Goal: Task Accomplishment & Management: Manage account settings

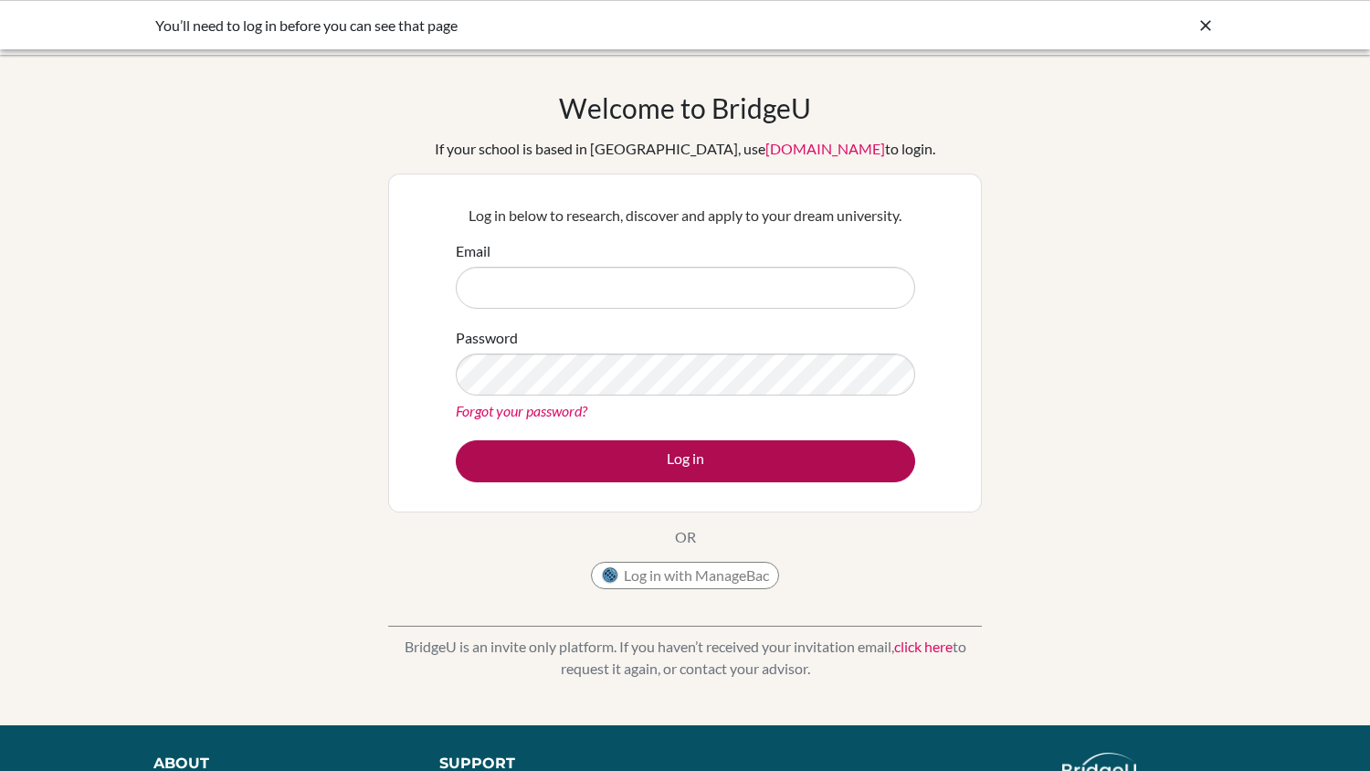
type input "nlm@stpaulsschool.org.uk"
click at [683, 465] on button "Log in" at bounding box center [686, 461] width 460 height 42
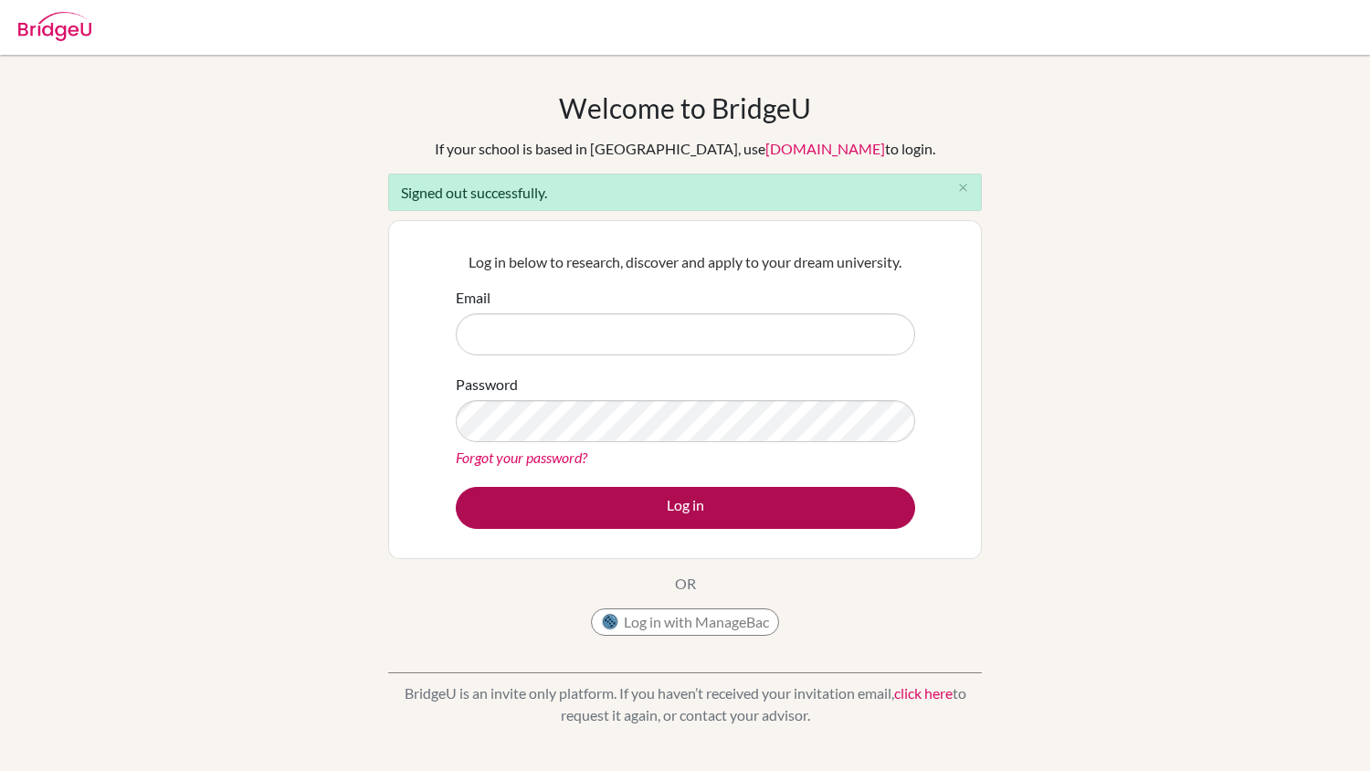
type input "[EMAIL_ADDRESS][DOMAIN_NAME]"
click at [697, 514] on button "Log in" at bounding box center [686, 508] width 460 height 42
type input "[EMAIL_ADDRESS][DOMAIN_NAME]"
click at [671, 499] on button "Log in" at bounding box center [686, 508] width 460 height 42
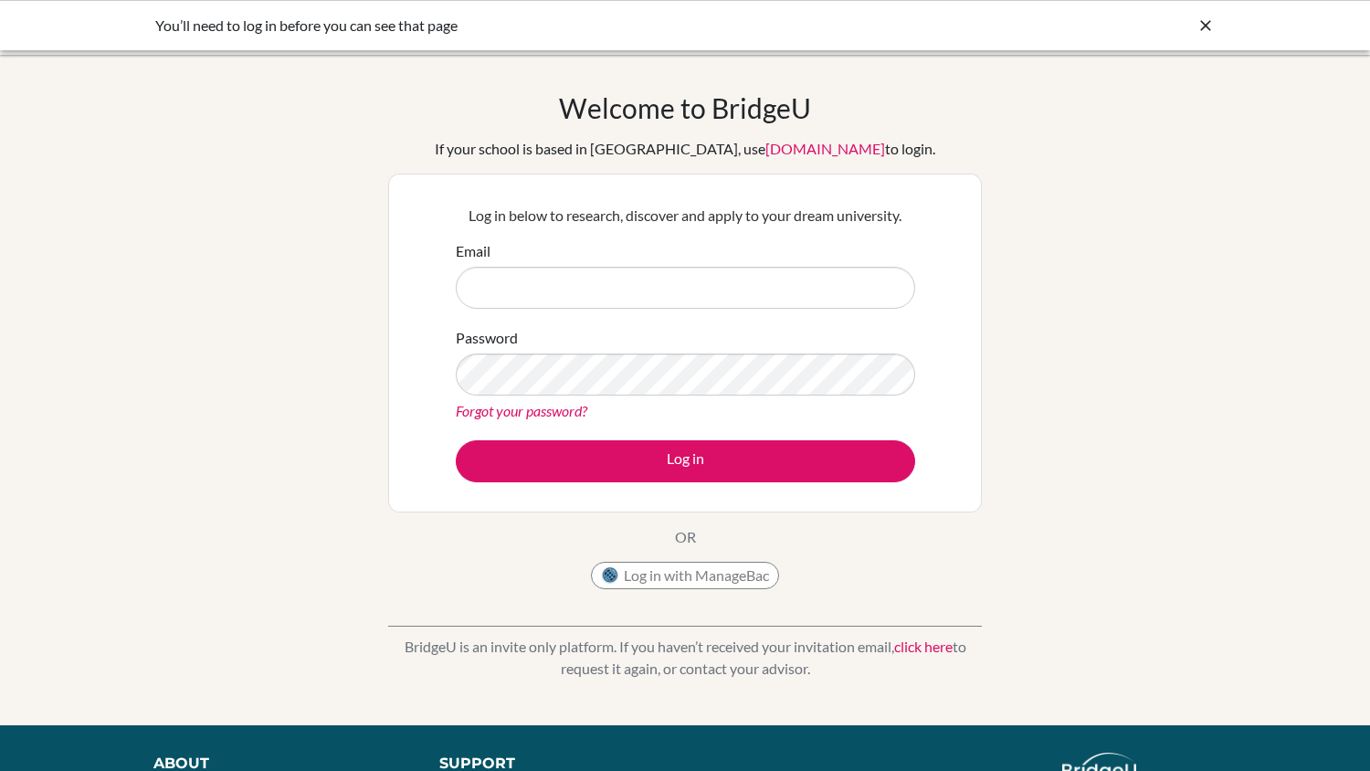
type input "[EMAIL_ADDRESS][DOMAIN_NAME]"
click at [1206, 24] on icon at bounding box center [1206, 25] width 18 height 18
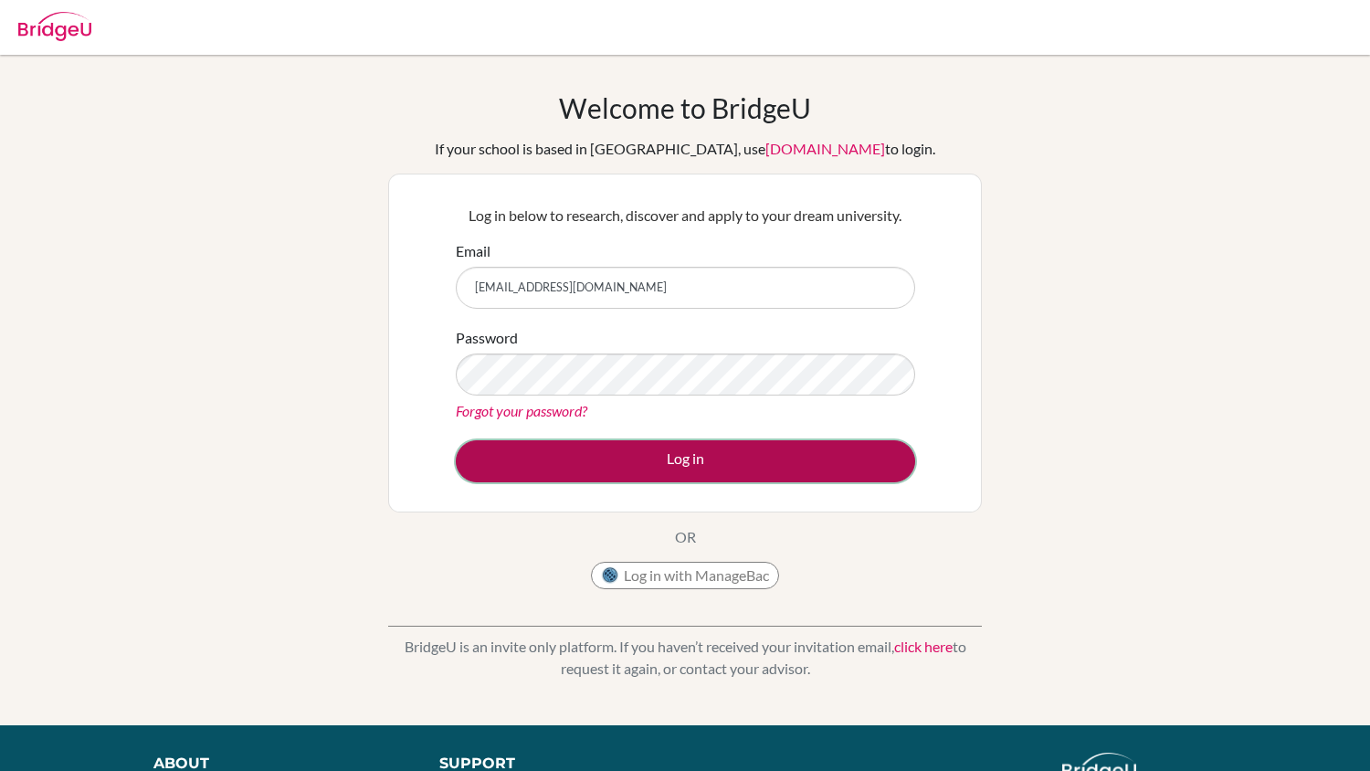
click at [678, 464] on button "Log in" at bounding box center [686, 461] width 460 height 42
type input "[EMAIL_ADDRESS][DOMAIN_NAME]"
click at [748, 460] on button "Log in" at bounding box center [686, 461] width 460 height 42
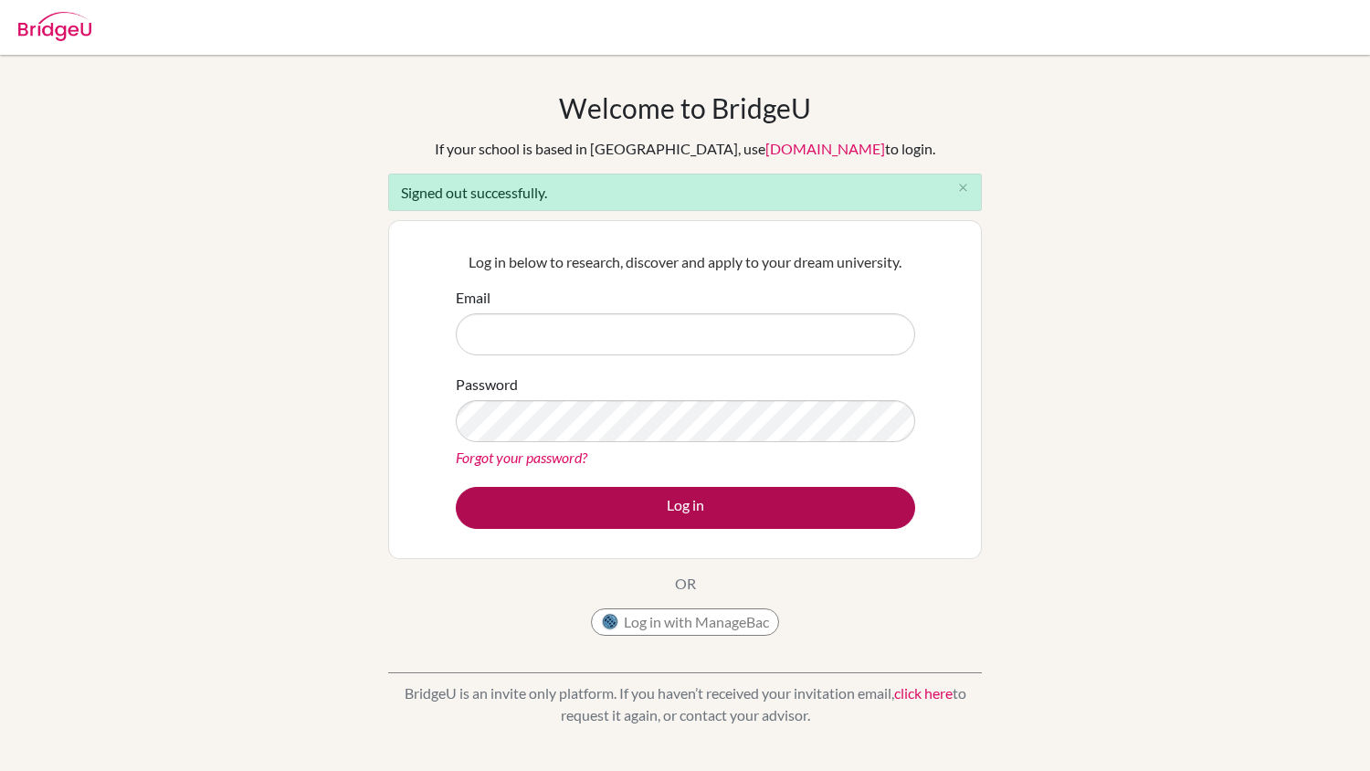
type input "[EMAIL_ADDRESS][DOMAIN_NAME]"
click at [714, 494] on button "Log in" at bounding box center [686, 508] width 460 height 42
type input "[EMAIL_ADDRESS][DOMAIN_NAME]"
click at [673, 513] on button "Log in" at bounding box center [686, 508] width 460 height 42
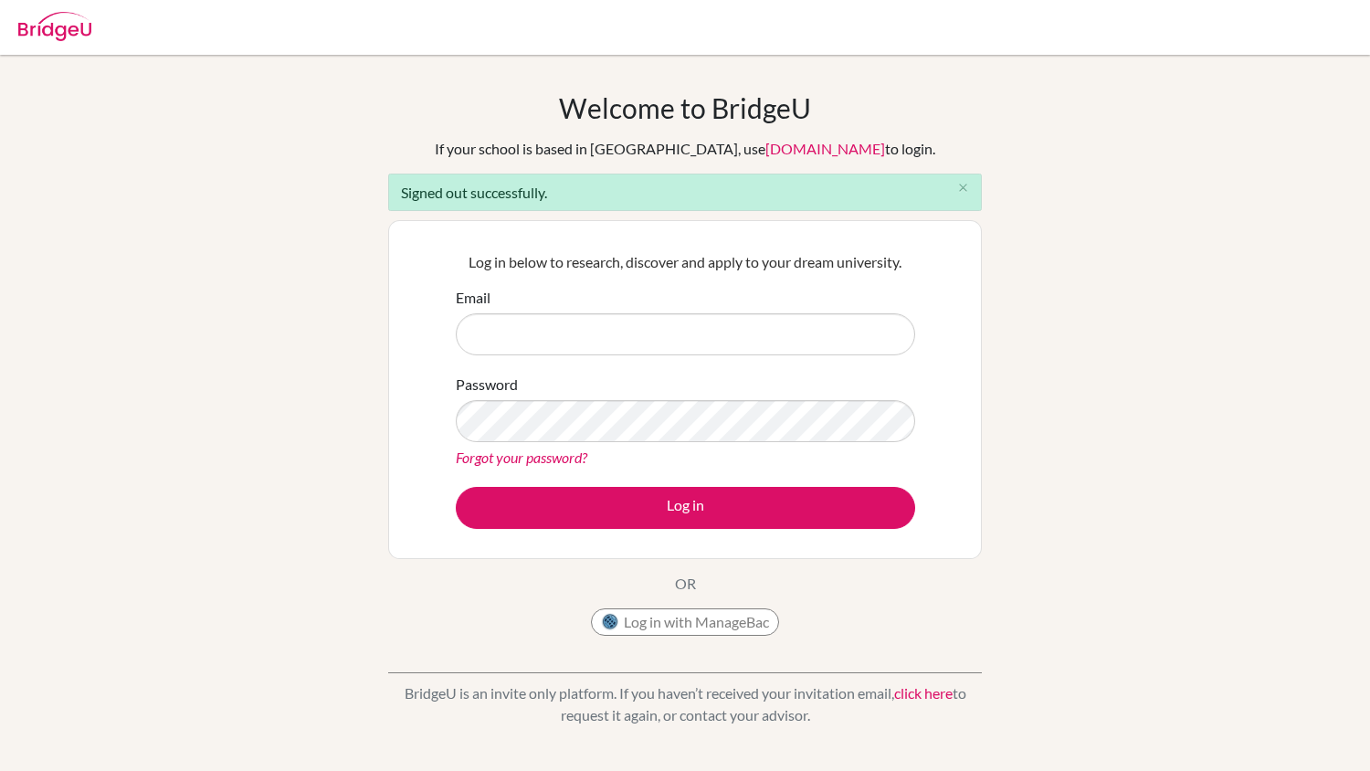
type input "[EMAIL_ADDRESS][DOMAIN_NAME]"
click at [61, 31] on img at bounding box center [54, 26] width 73 height 29
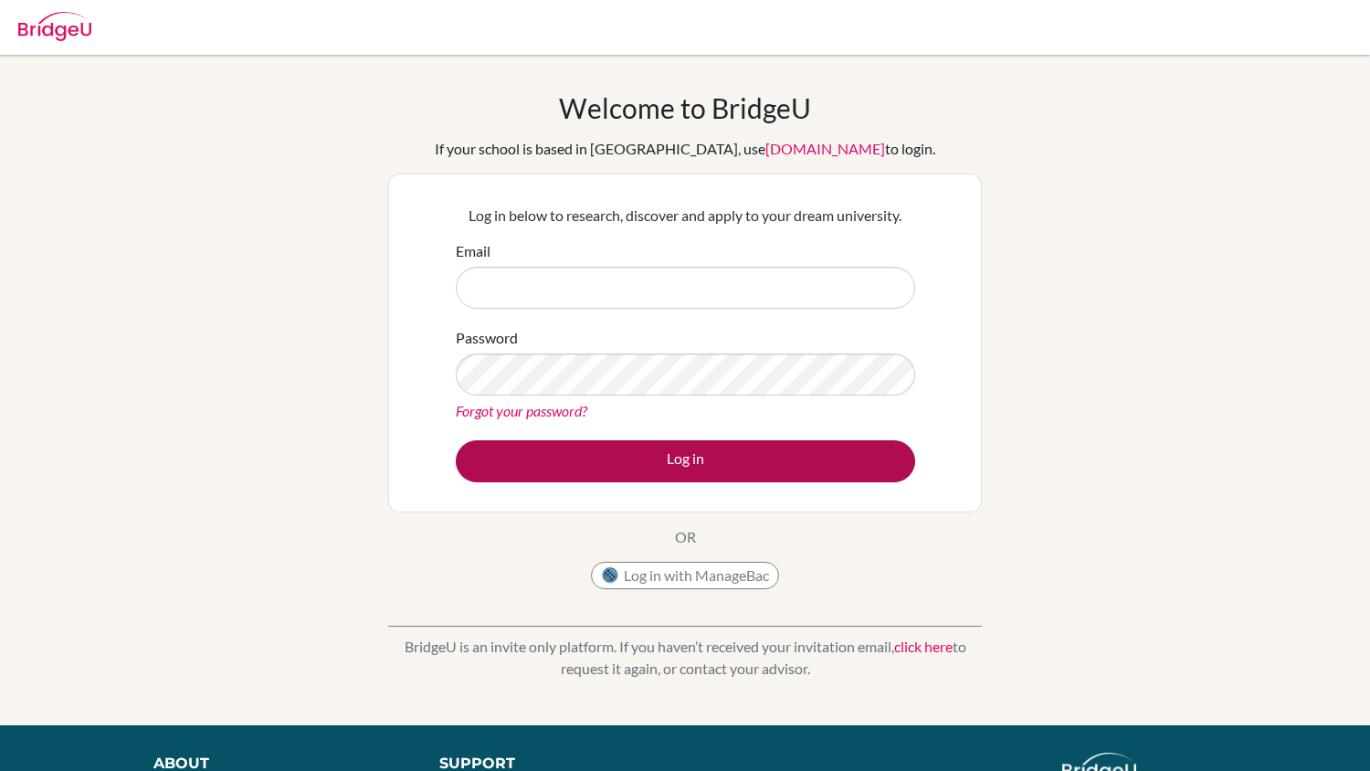
type input "[EMAIL_ADDRESS][DOMAIN_NAME]"
click at [634, 464] on button "Log in" at bounding box center [686, 461] width 460 height 42
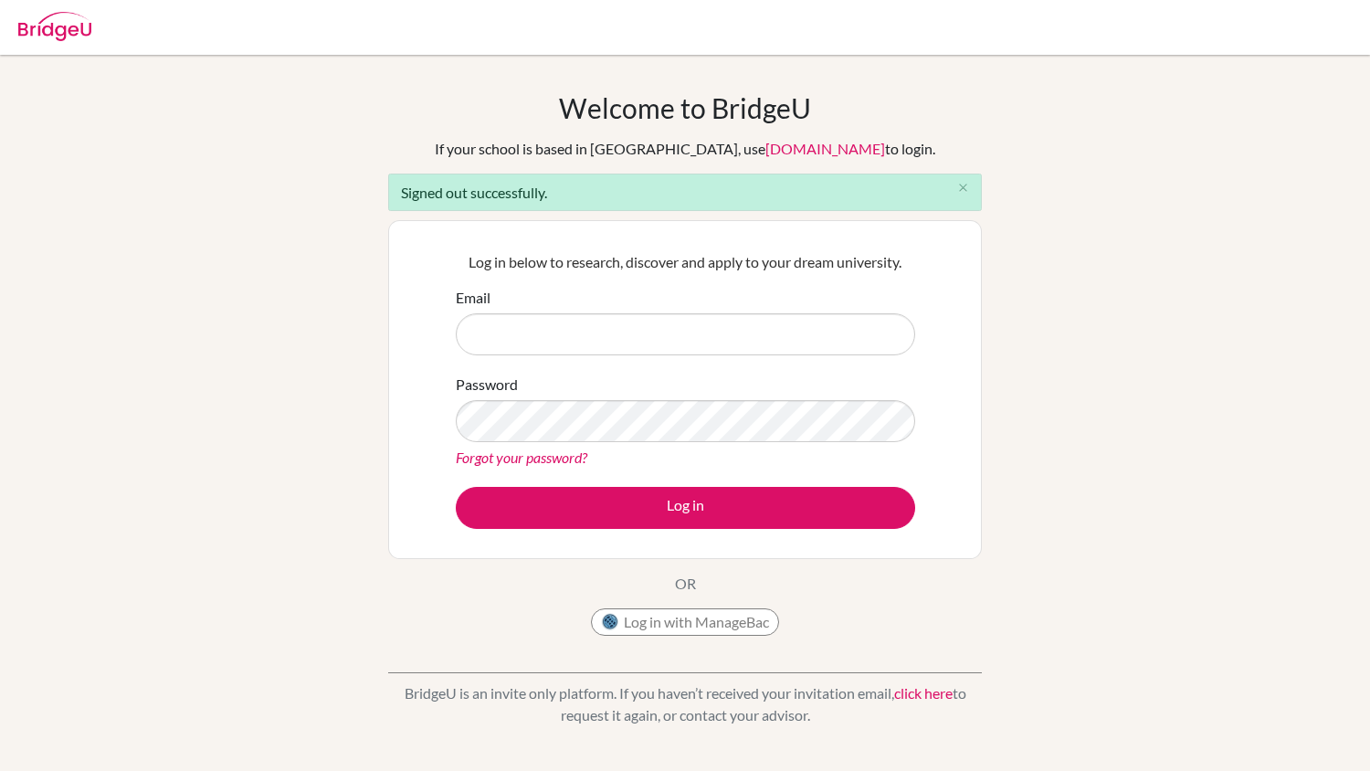
type input "[EMAIL_ADDRESS][DOMAIN_NAME]"
click at [714, 227] on div "Log in below to research, discover and apply to your dream university. Email nl…" at bounding box center [685, 389] width 594 height 339
click at [955, 184] on button "close" at bounding box center [963, 188] width 37 height 27
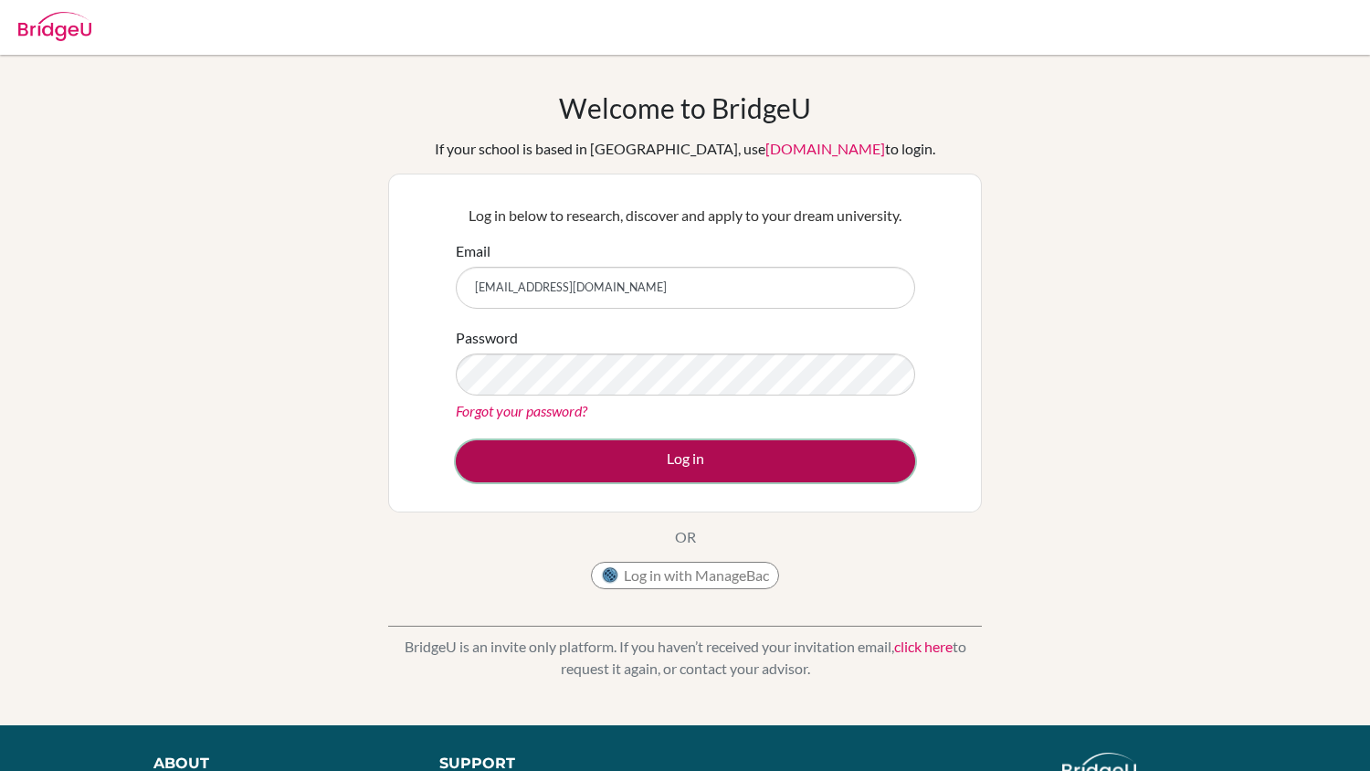
click at [641, 449] on button "Log in" at bounding box center [686, 461] width 460 height 42
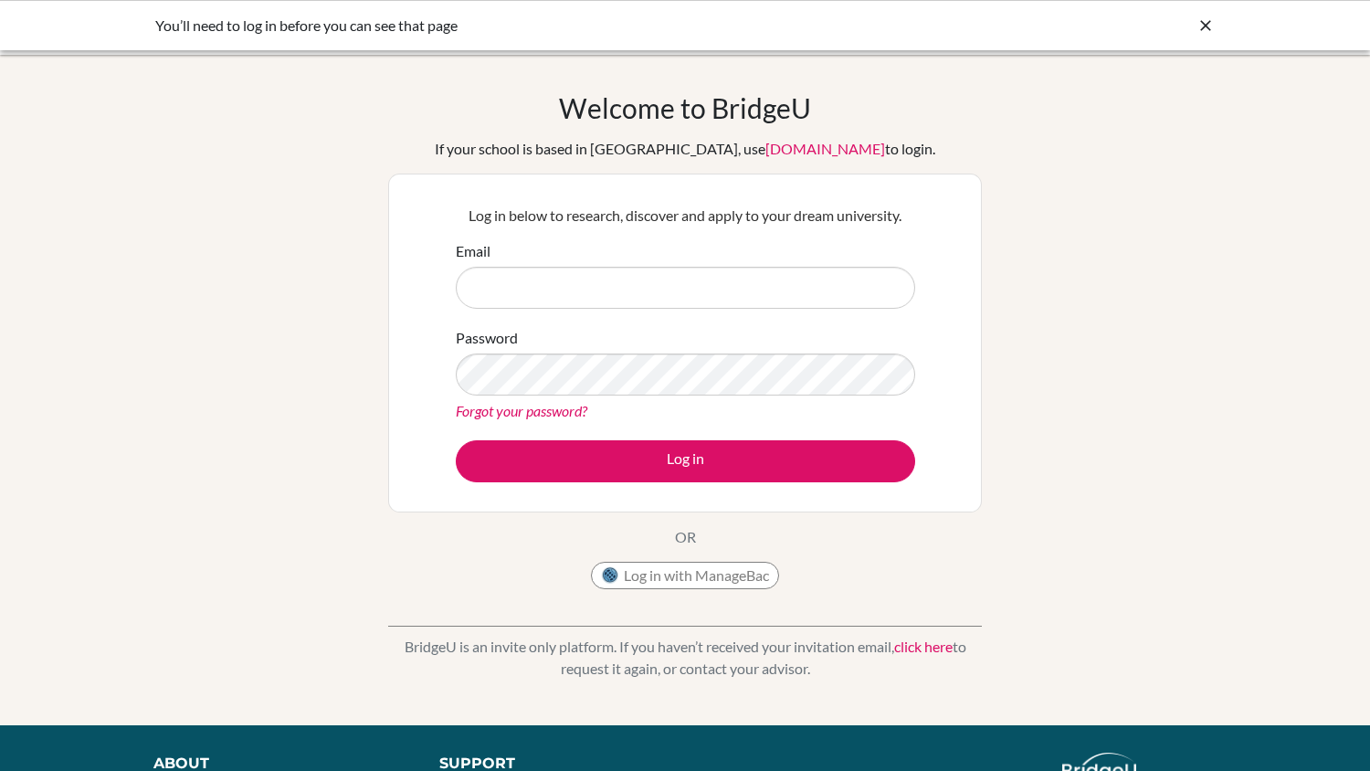
type input "[EMAIL_ADDRESS][DOMAIN_NAME]"
click at [1211, 20] on icon at bounding box center [1206, 25] width 18 height 18
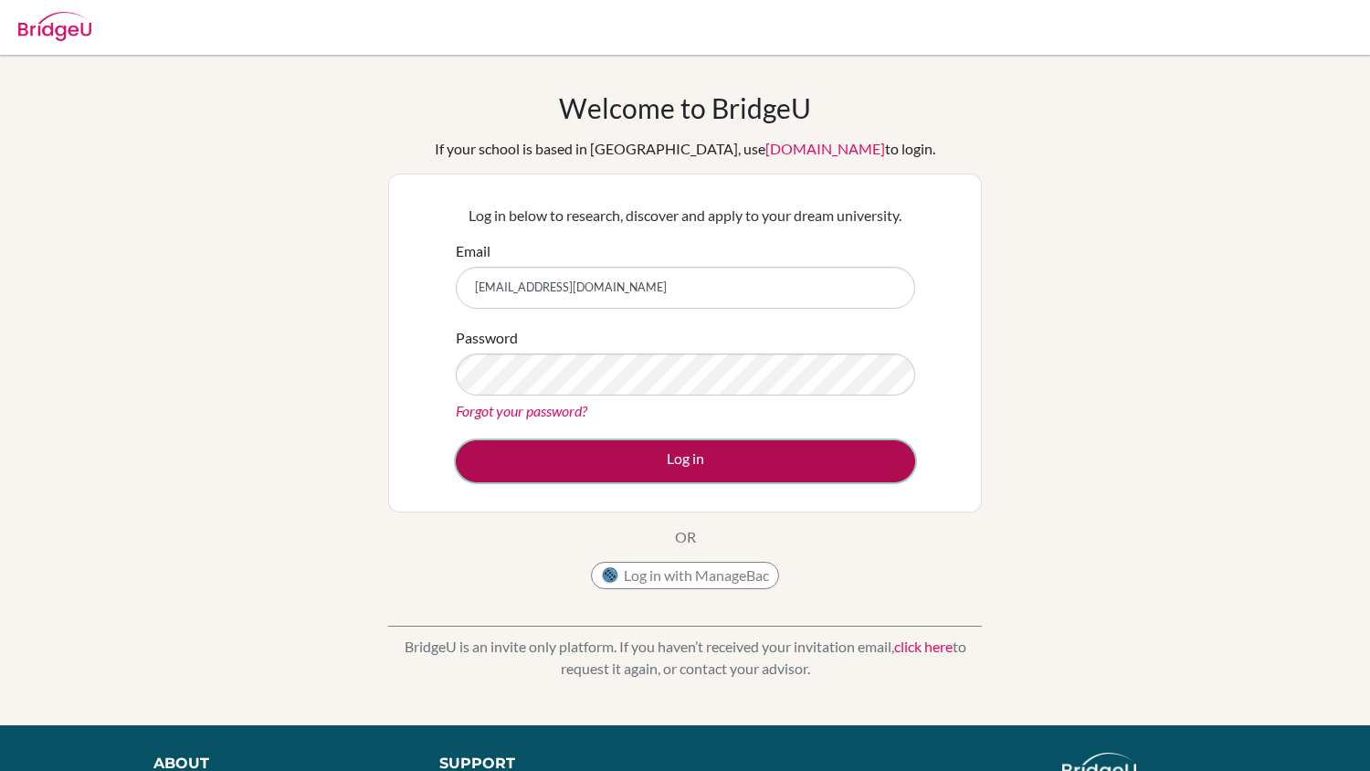
click at [601, 475] on button "Log in" at bounding box center [686, 461] width 460 height 42
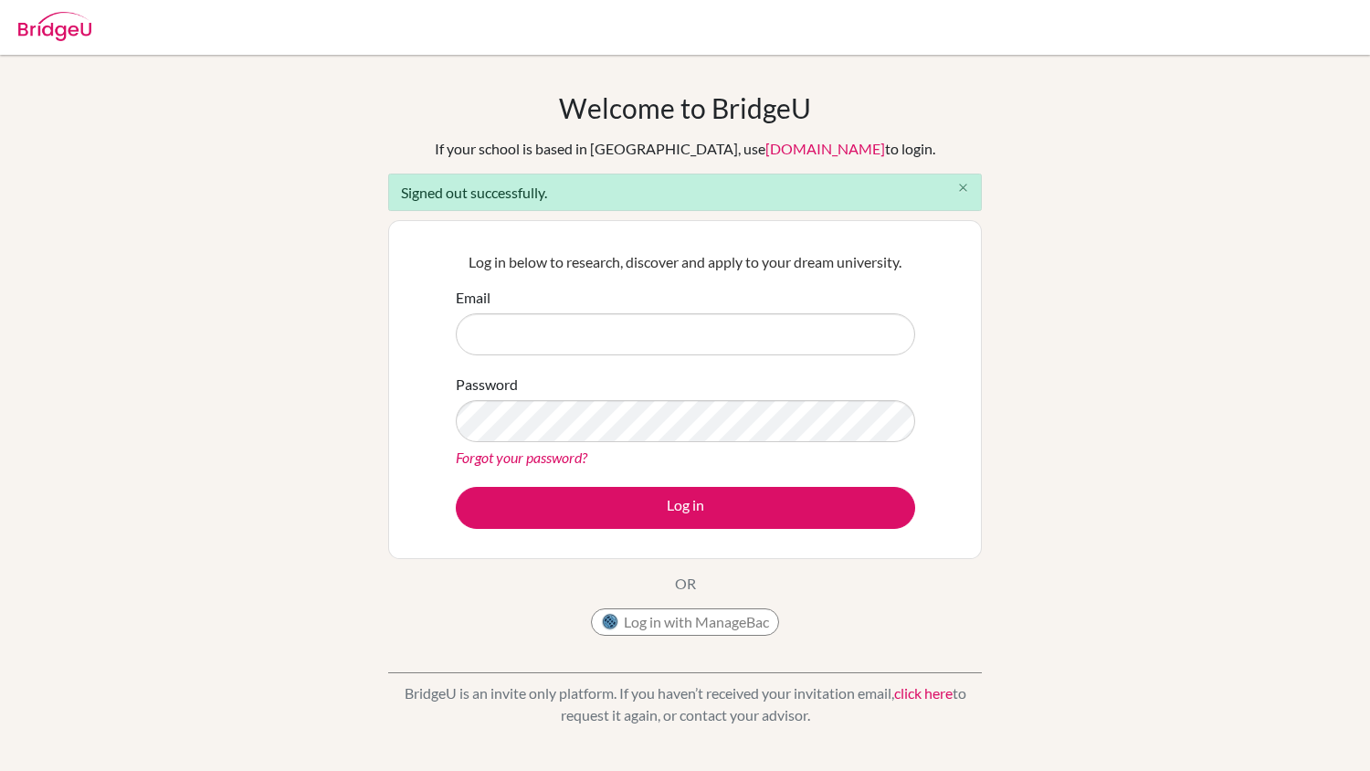
type input "[EMAIL_ADDRESS][DOMAIN_NAME]"
click at [960, 194] on icon "close" at bounding box center [964, 188] width 14 height 14
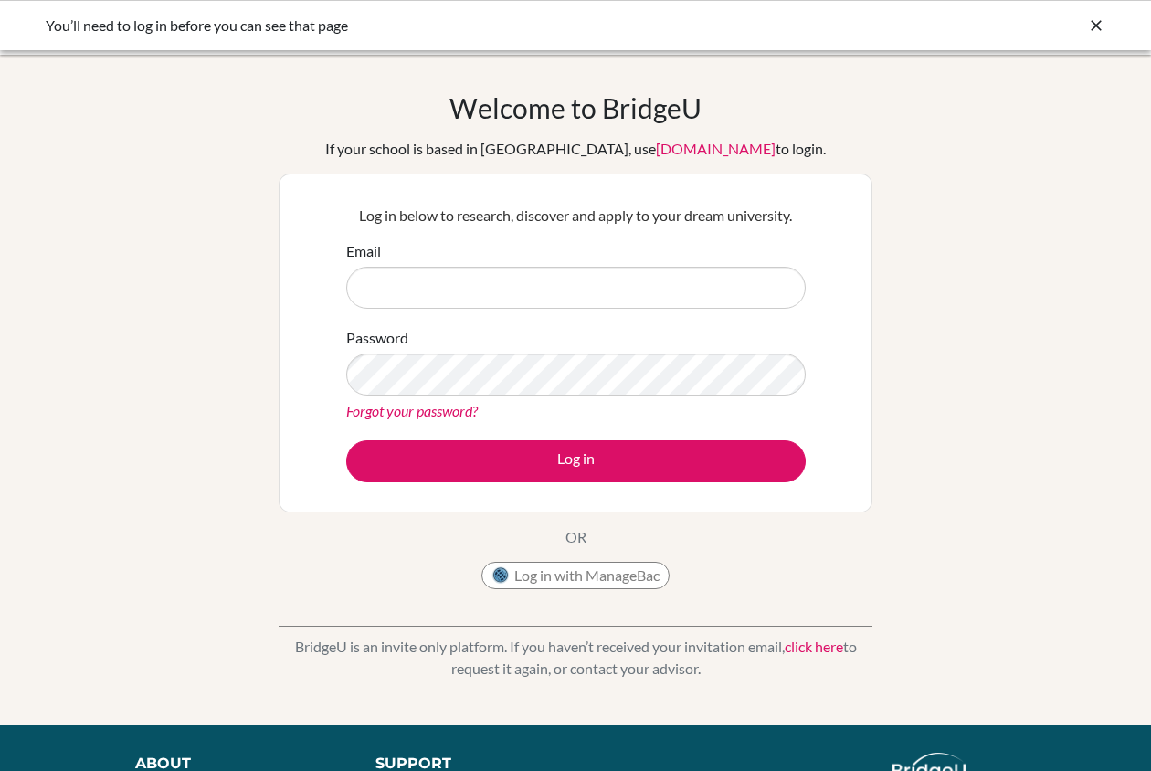
type input "[EMAIL_ADDRESS][DOMAIN_NAME]"
click at [1087, 22] on icon at bounding box center [1096, 25] width 18 height 18
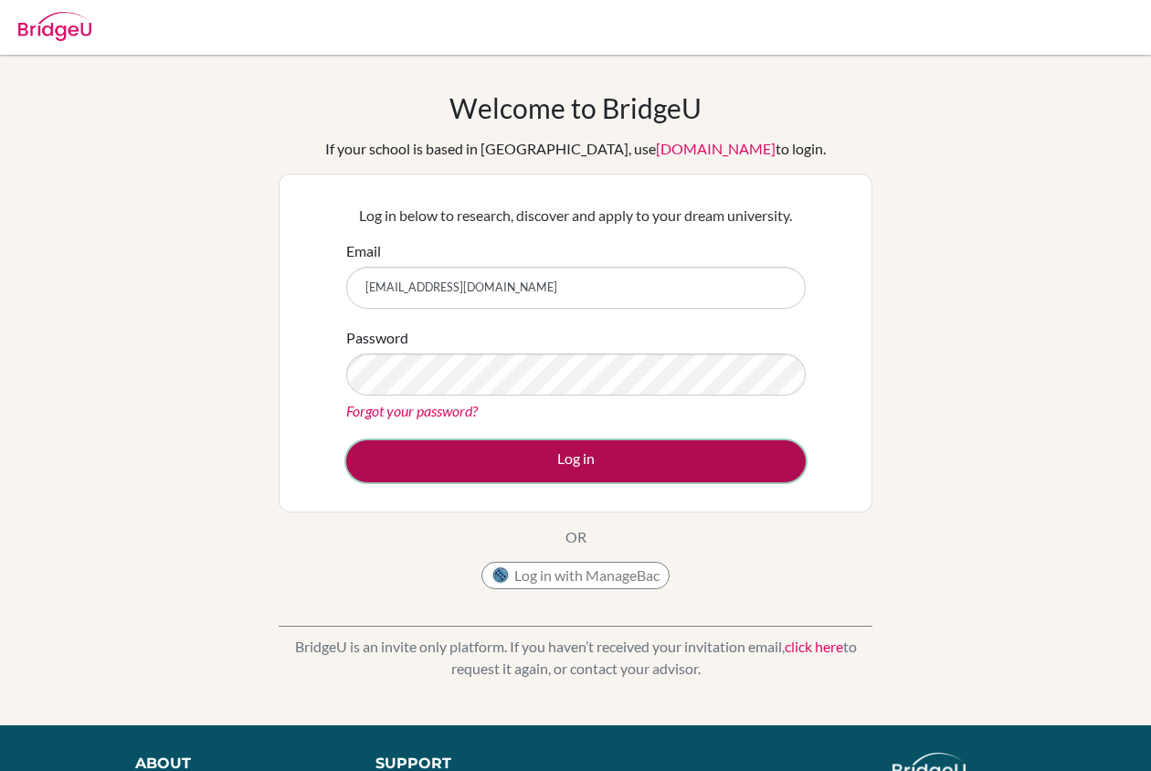
click at [581, 470] on button "Log in" at bounding box center [576, 461] width 460 height 42
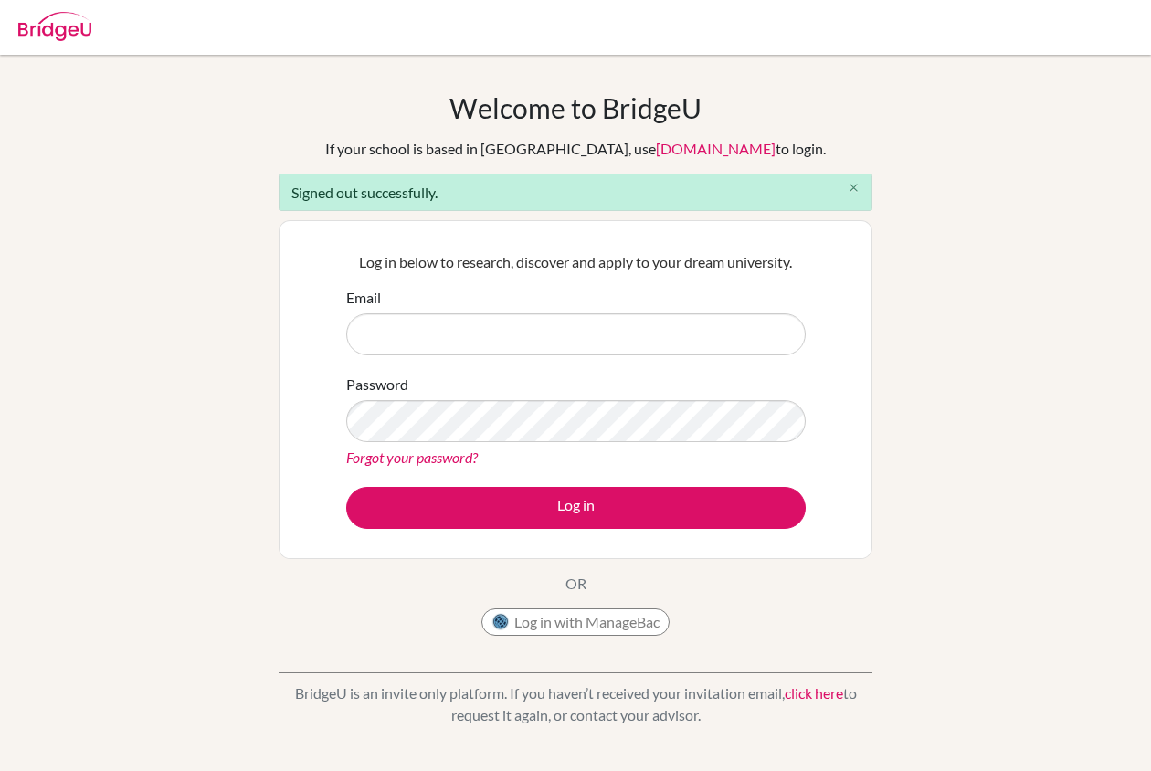
type input "nlm@stpaulsschool.org.uk"
click at [852, 182] on icon "close" at bounding box center [854, 188] width 14 height 14
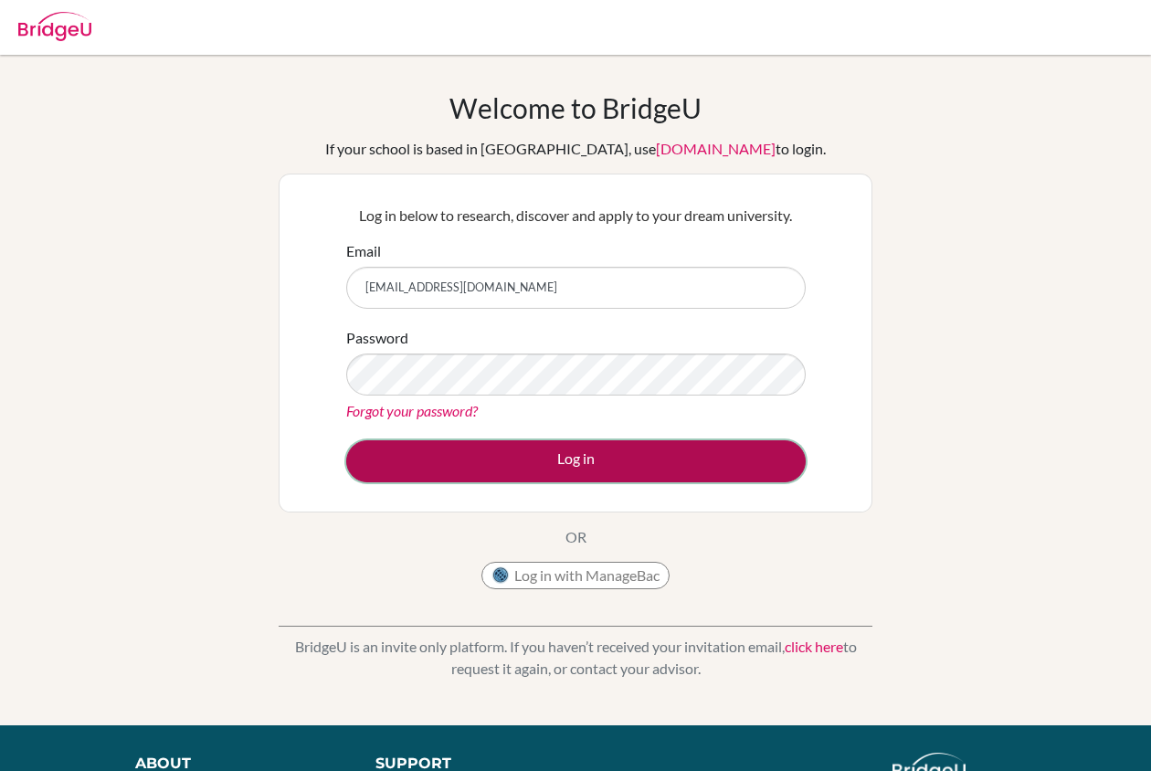
click at [576, 454] on button "Log in" at bounding box center [576, 461] width 460 height 42
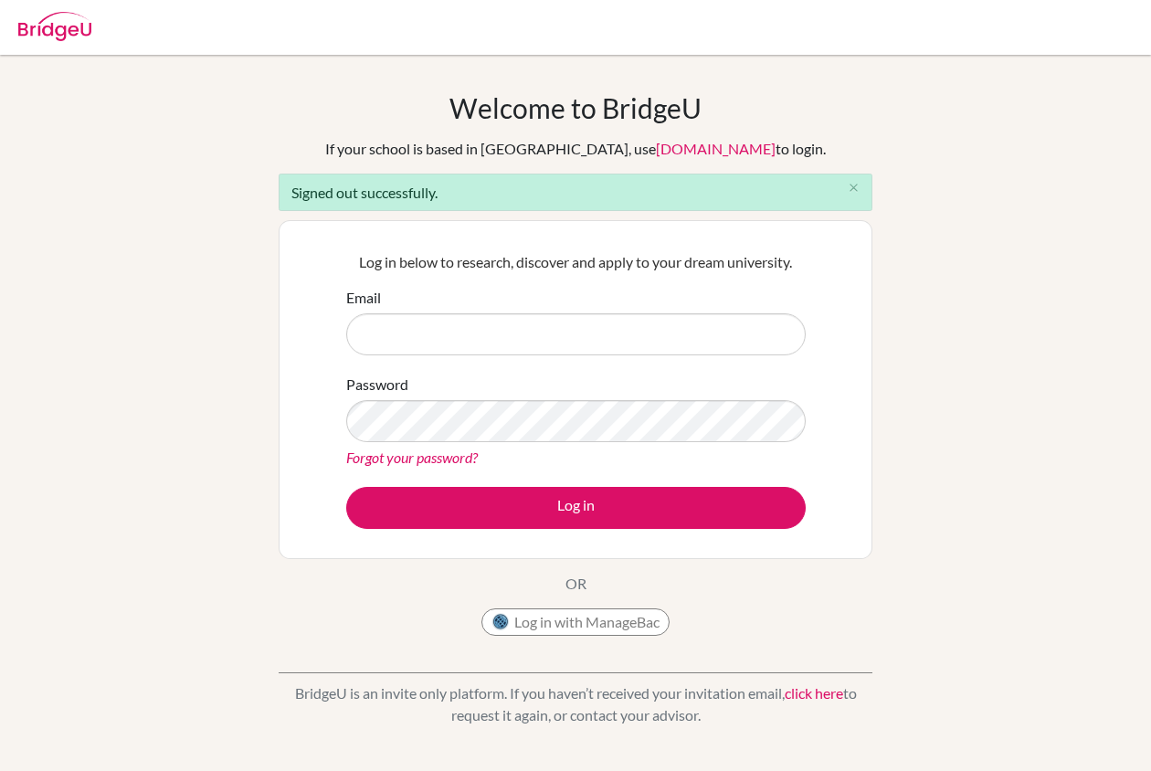
type input "[EMAIL_ADDRESS][DOMAIN_NAME]"
click at [56, 27] on img at bounding box center [54, 26] width 73 height 29
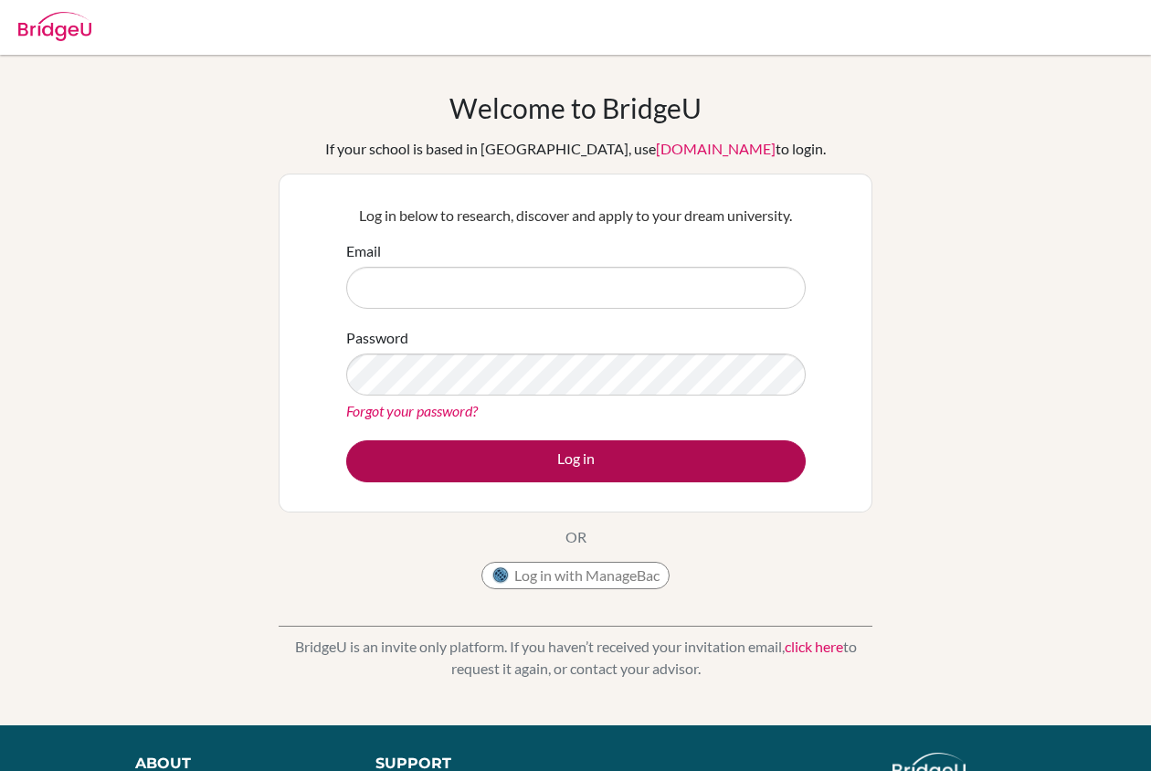
type input "nlm@stpaulsschool.org.uk"
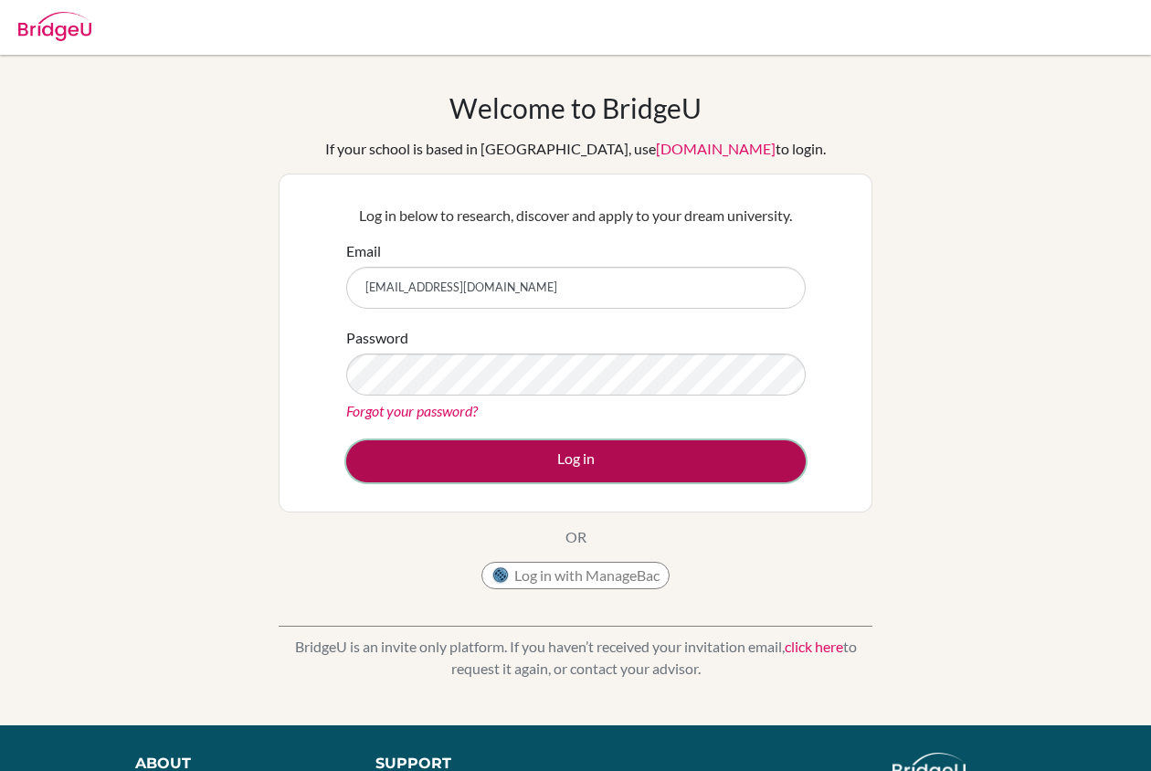
click at [538, 469] on button "Log in" at bounding box center [576, 461] width 460 height 42
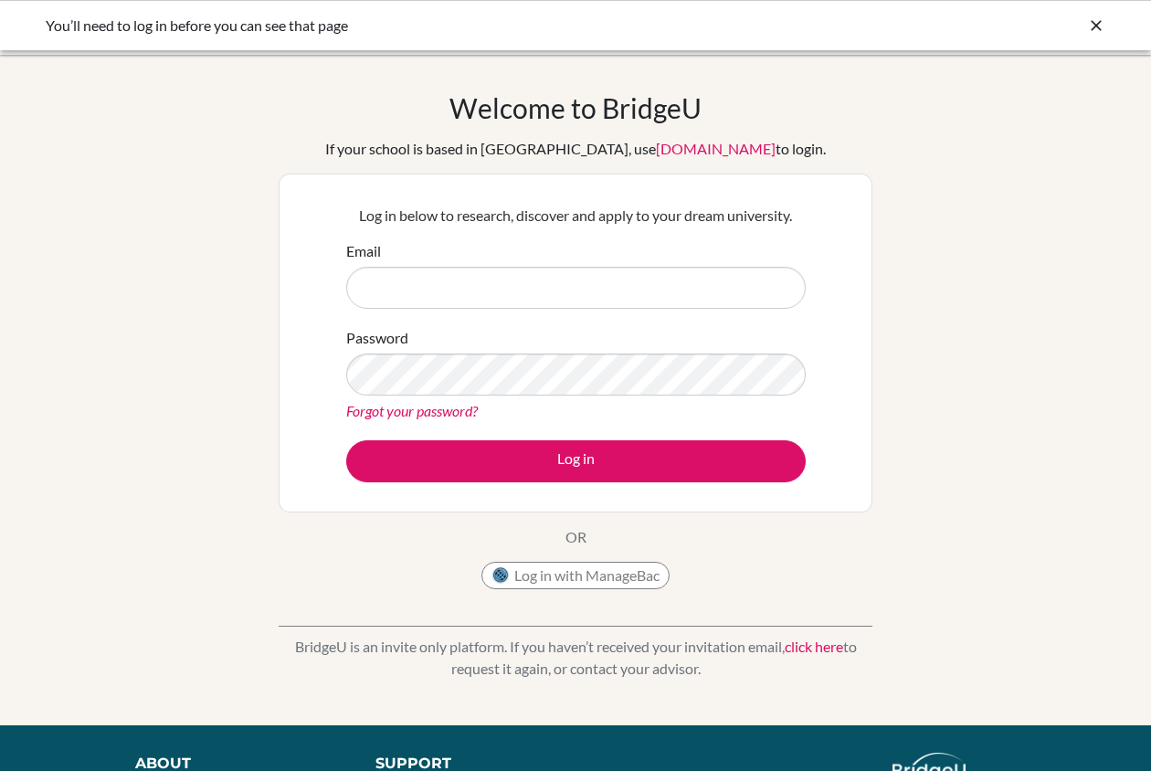
type input "[EMAIL_ADDRESS][DOMAIN_NAME]"
click at [46, 109] on div "Welcome to [GEOGRAPHIC_DATA] If your school is based in [GEOGRAPHIC_DATA], use …" at bounding box center [575, 390] width 1151 height 598
